Goal: Check status: Check status

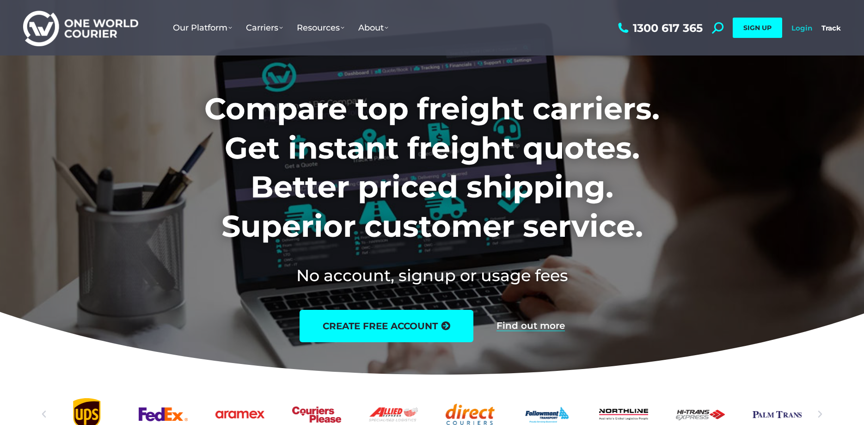
click at [802, 31] on link "Login" at bounding box center [801, 28] width 21 height 9
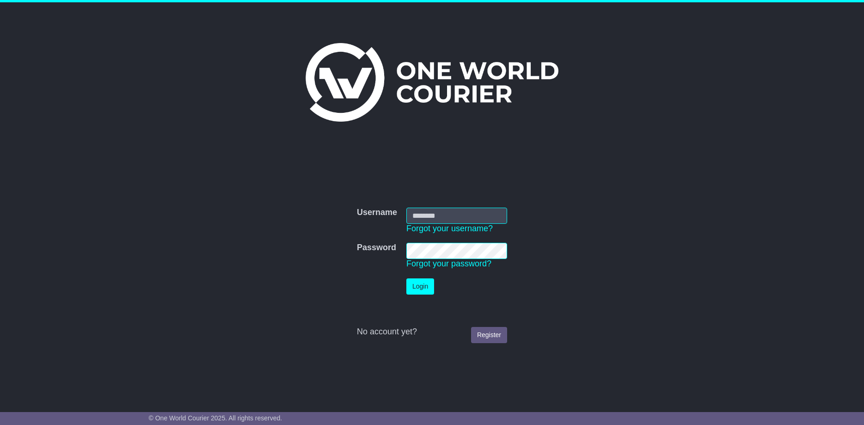
click at [419, 217] on input "Username" at bounding box center [456, 216] width 101 height 16
type input "**********"
click at [420, 280] on button "Login" at bounding box center [420, 286] width 28 height 16
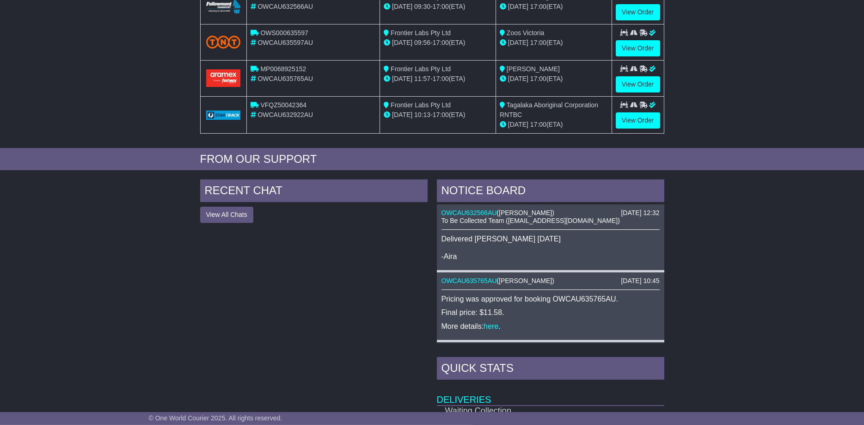
scroll to position [222, 0]
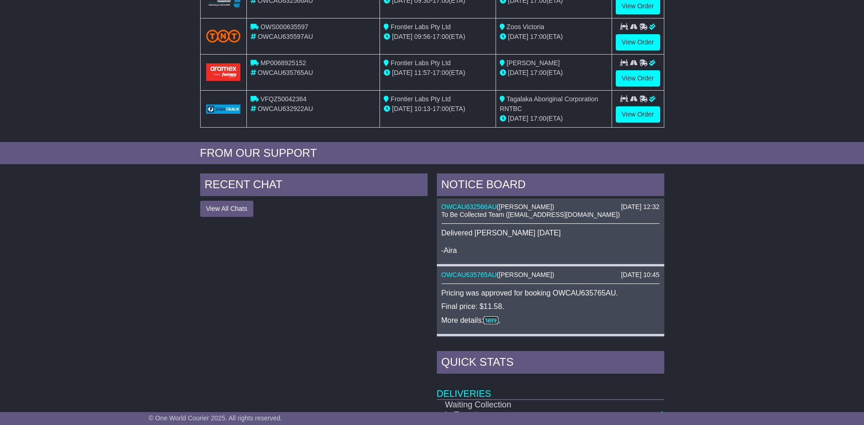
click at [492, 318] on link "here" at bounding box center [490, 320] width 15 height 8
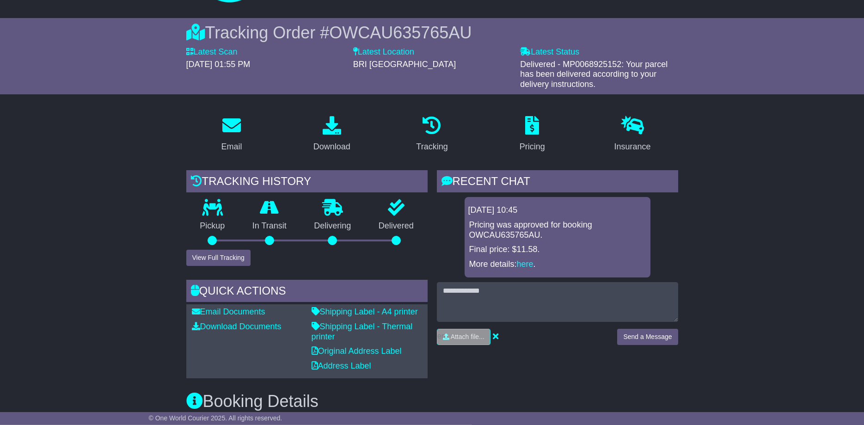
scroll to position [66, 0]
click at [237, 255] on button "View Full Tracking" at bounding box center [218, 257] width 64 height 16
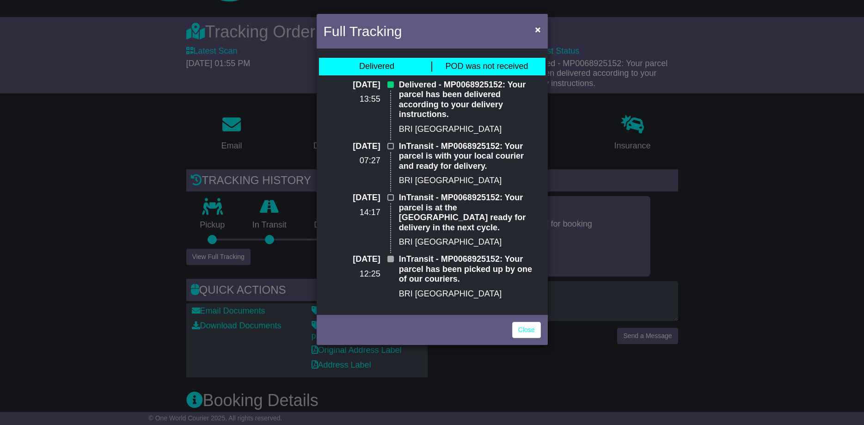
click at [655, 145] on div "Full Tracking × Delivered POD was not received [DATE] 13:55 Delivered - MP00689…" at bounding box center [432, 212] width 864 height 425
